Goal: Task Accomplishment & Management: Complete application form

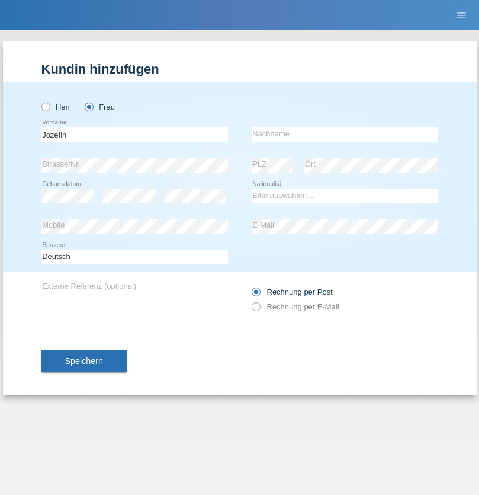
type input "Jozefin"
click at [345, 134] on input "text" at bounding box center [345, 134] width 187 height 15
type input "Bytyqi"
select select "CH"
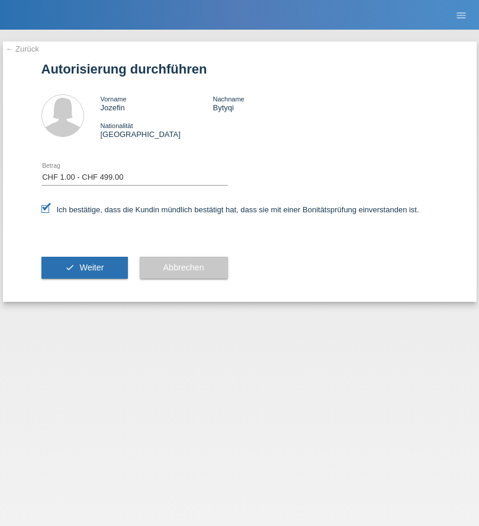
select select "1"
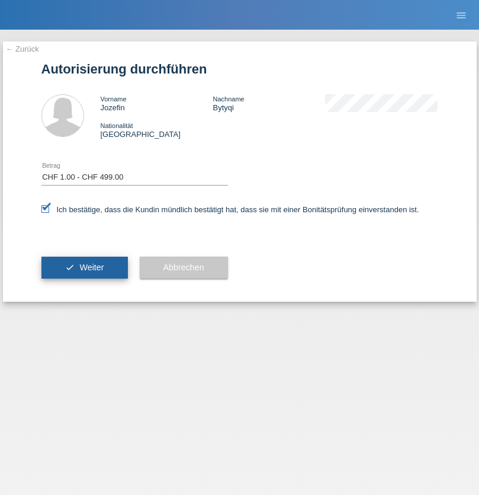
click at [84, 267] on span "Weiter" at bounding box center [91, 266] width 24 height 9
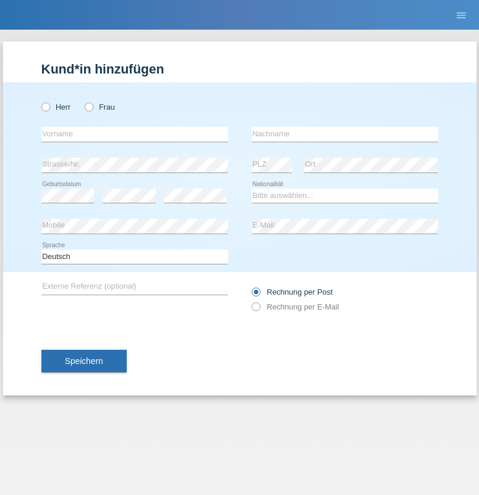
radio input "true"
click at [135, 134] on input "text" at bounding box center [134, 134] width 187 height 15
type input "Karim"
click at [345, 134] on input "text" at bounding box center [345, 134] width 187 height 15
type input "Msallati"
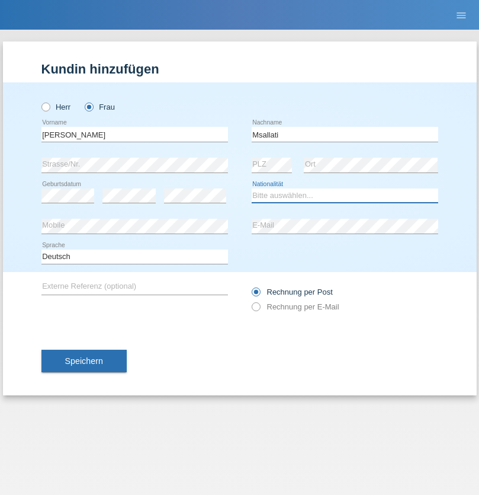
select select "CH"
radio input "true"
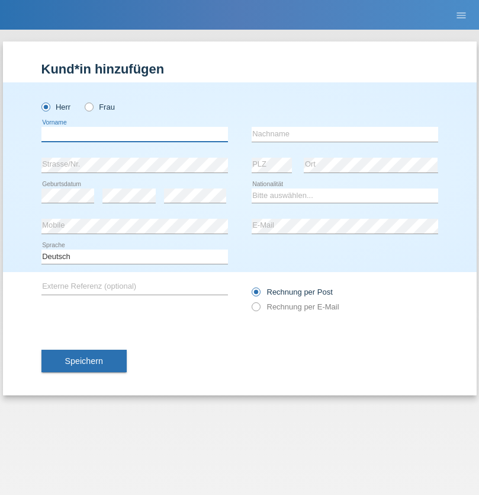
click at [135, 134] on input "text" at bounding box center [134, 134] width 187 height 15
type input "Gajic"
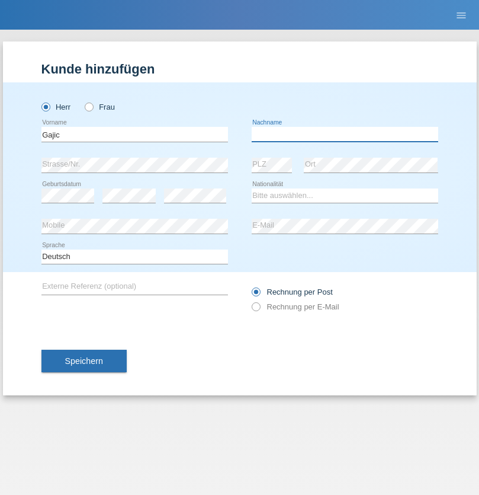
click at [345, 134] on input "text" at bounding box center [345, 134] width 187 height 15
type input "Danijel"
select select "CH"
radio input "true"
click at [135, 134] on input "text" at bounding box center [134, 134] width 187 height 15
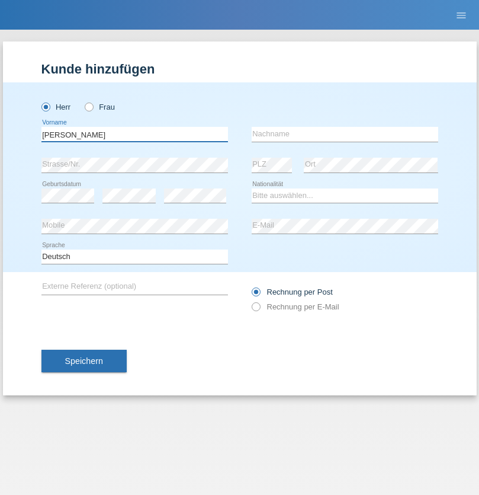
type input "[PERSON_NAME]"
click at [345, 134] on input "text" at bounding box center [345, 134] width 187 height 15
type input "Stöckli"
select select "CH"
